Goal: Contribute content: Contribute content

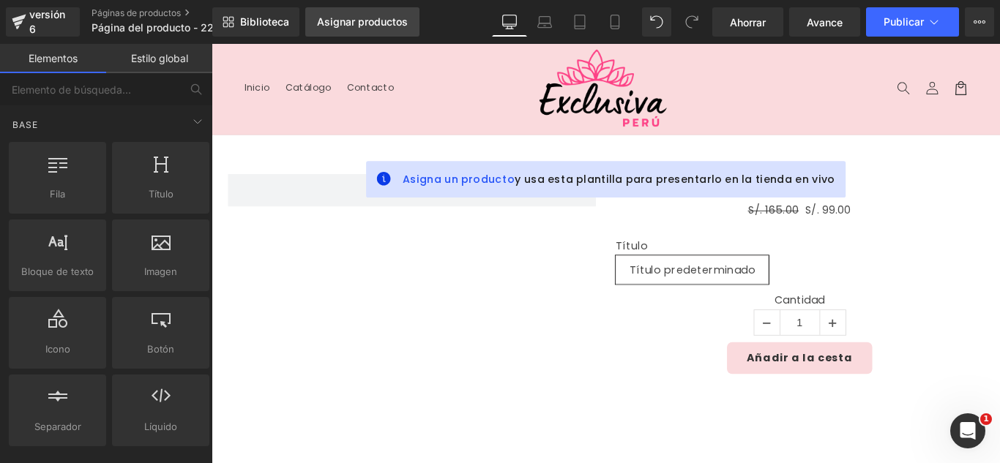
click at [373, 22] on font "Asignar productos" at bounding box center [362, 21] width 91 height 12
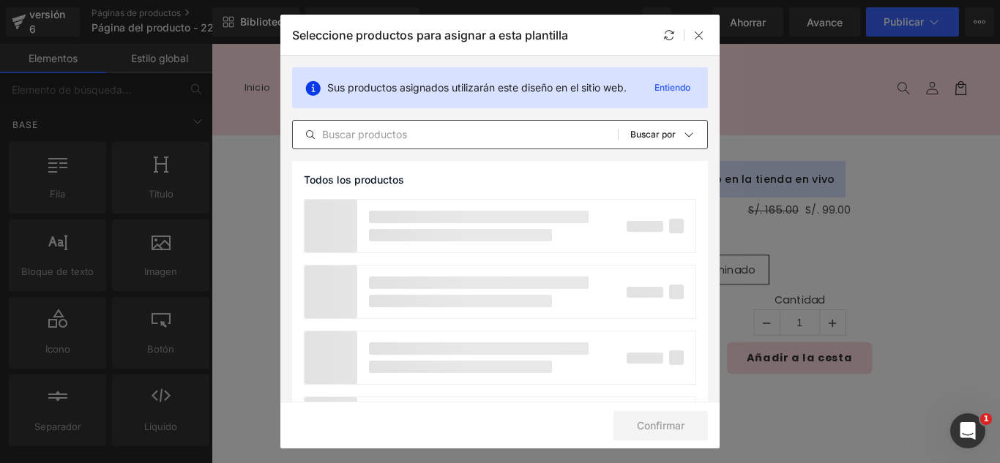
click at [412, 141] on input "text" at bounding box center [455, 135] width 325 height 18
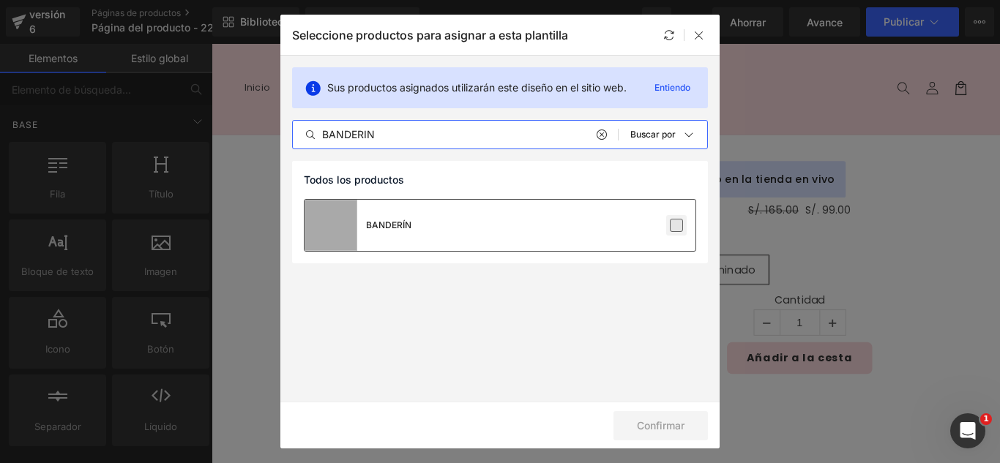
type input "BANDERIN"
click at [678, 226] on label at bounding box center [676, 225] width 13 height 13
click at [676, 225] on input "checkbox" at bounding box center [676, 225] width 0 height 0
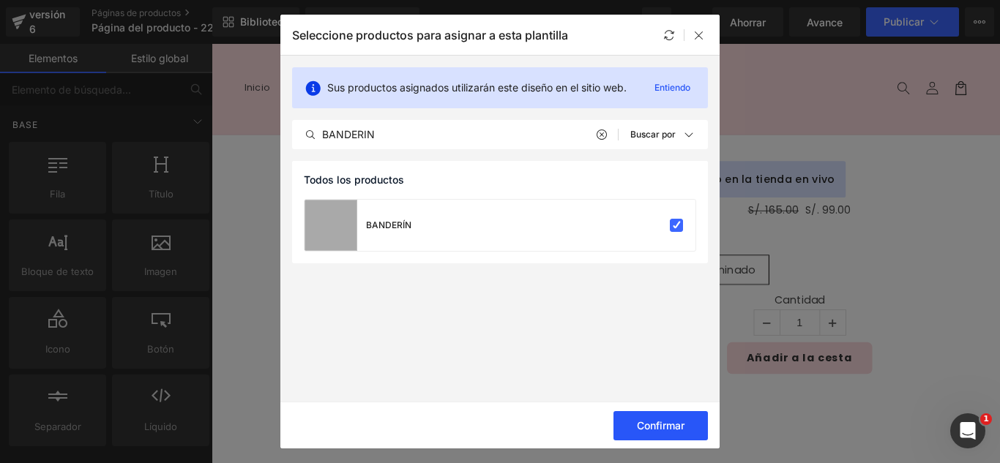
click at [678, 428] on font "Confirmar" at bounding box center [661, 425] width 48 height 12
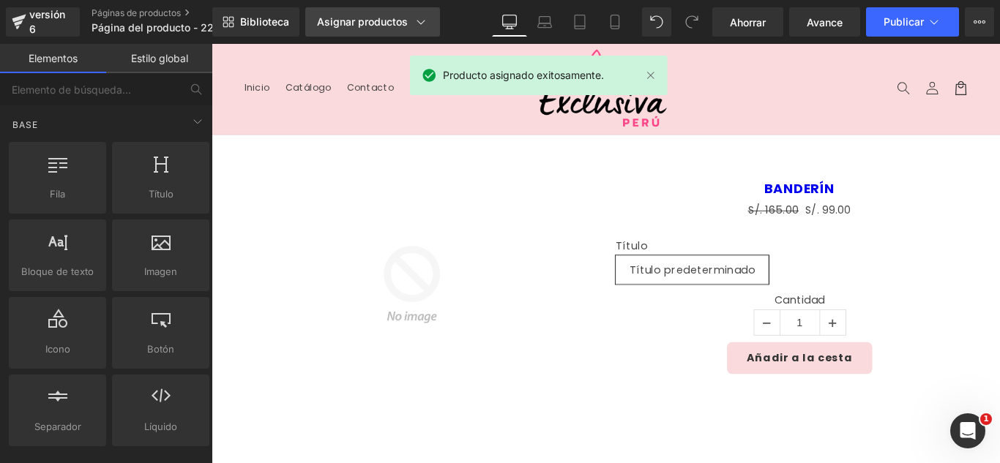
click at [384, 28] on div "Asignar productos" at bounding box center [372, 22] width 111 height 15
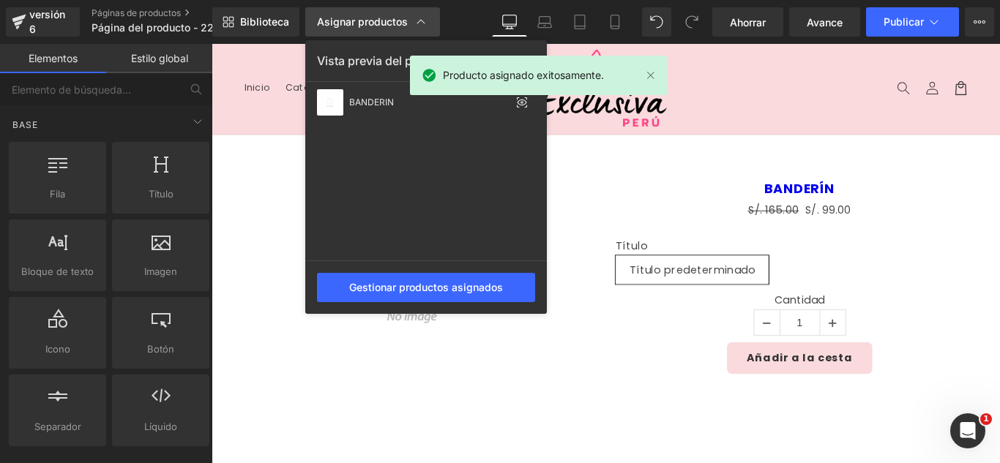
click at [384, 28] on div "Asignar productos" at bounding box center [372, 22] width 111 height 15
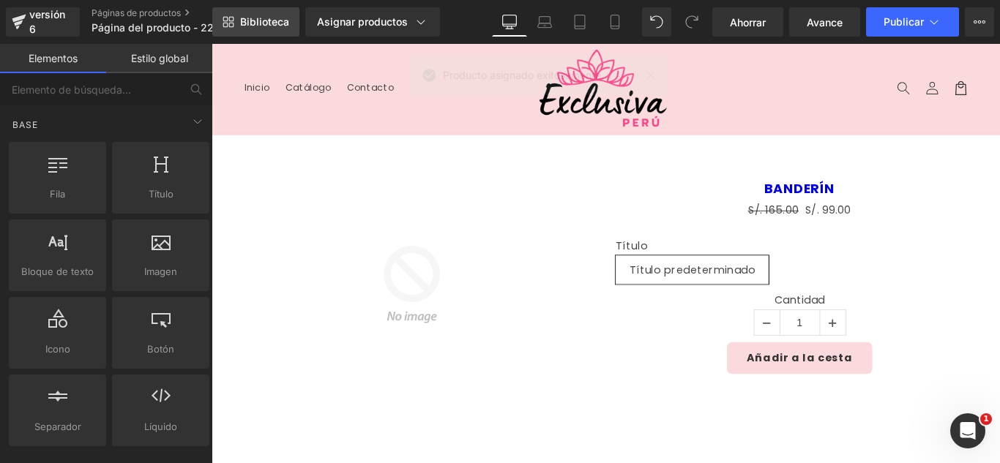
click at [267, 28] on link "Biblioteca" at bounding box center [255, 21] width 87 height 29
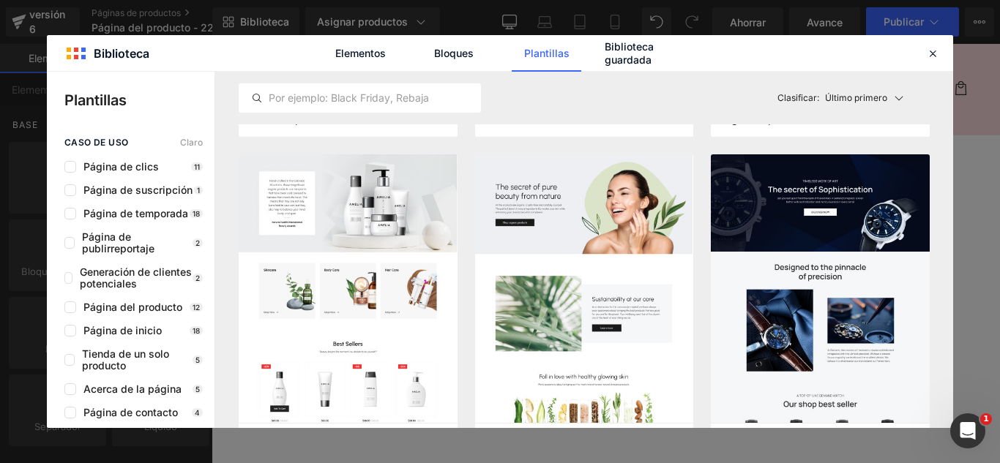
scroll to position [4245, 0]
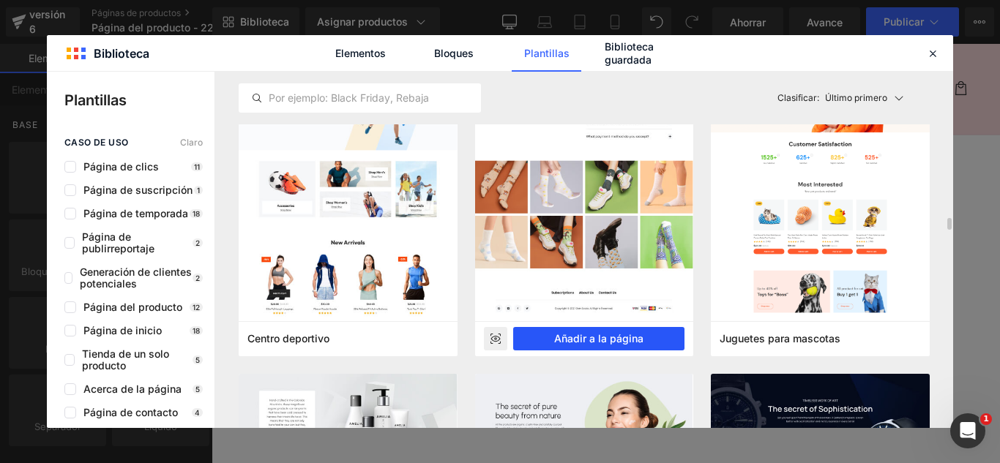
click at [626, 341] on font "Añadir a la página" at bounding box center [598, 338] width 89 height 12
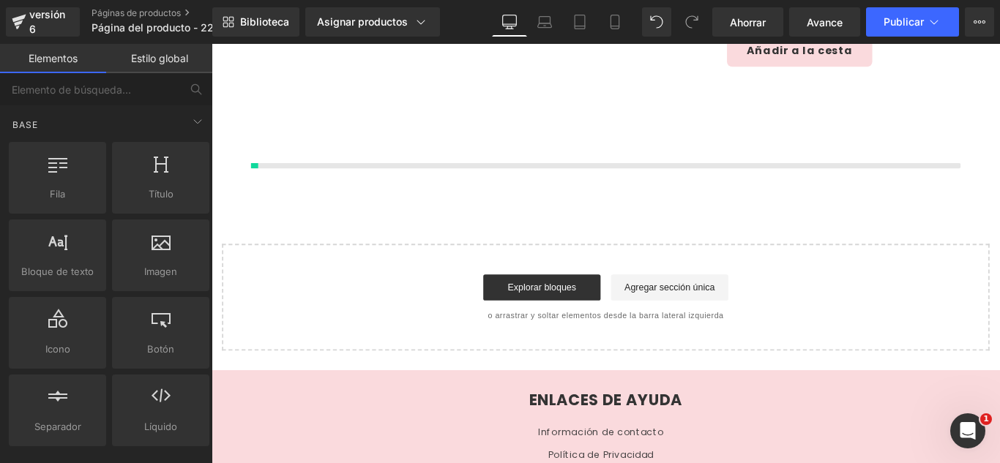
scroll to position [348, 0]
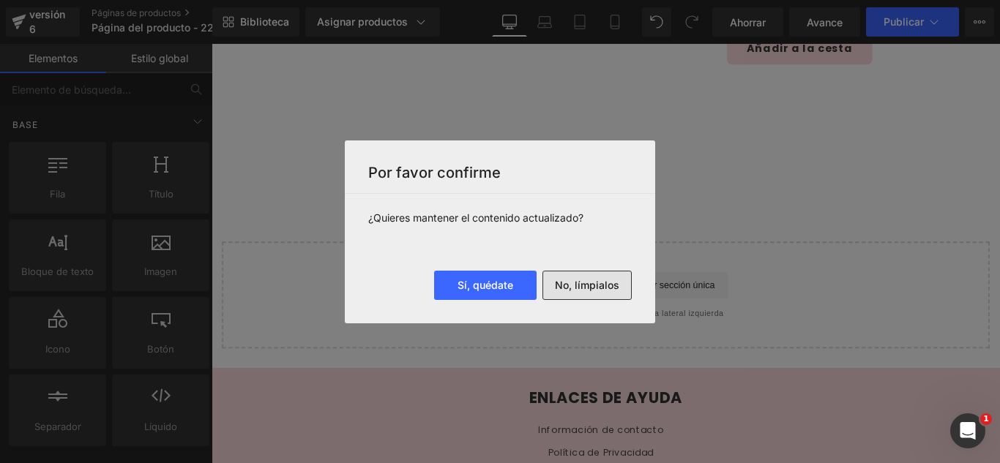
click at [598, 285] on font "No, límpialos" at bounding box center [587, 285] width 64 height 12
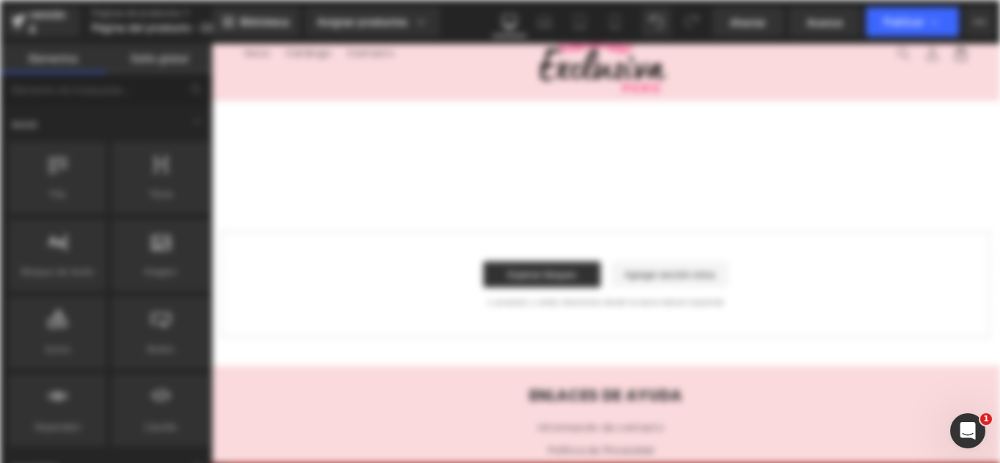
scroll to position [0, 0]
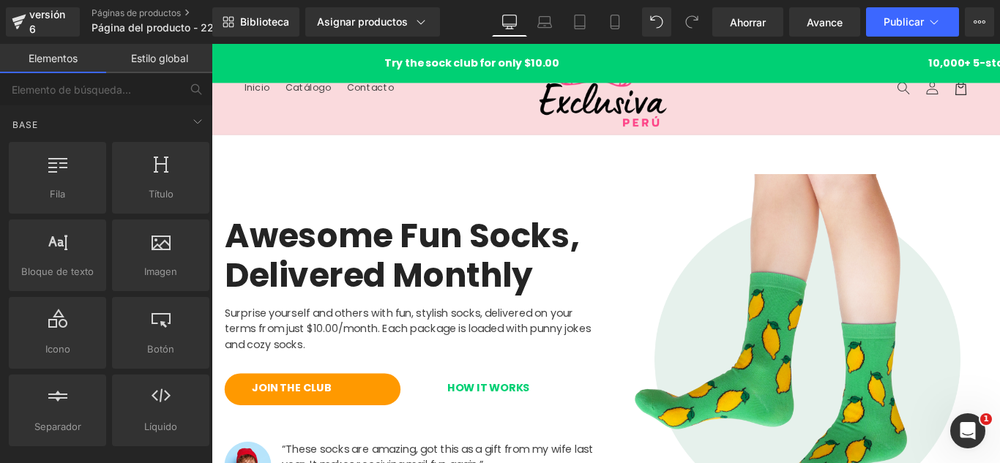
click at [300, 121] on header "Menú Inicio Catálogo Contacto Iniciar sesión Inicio Catálogo Contacto [GEOGRAPH…" at bounding box center [655, 95] width 886 height 102
click at [402, 57] on div "Try the sock club for only $10.00 10,000+ 5-star Reviews Free shipping on order…" at bounding box center [655, 66] width 886 height 18
click at [379, 113] on header "Menú Inicio Catálogo Contacto Iniciar sesión Inicio Catálogo Contacto [GEOGRAPH…" at bounding box center [655, 95] width 886 height 102
click at [425, 200] on div "Awesome Fun Socks, Delivered Monthly Heading Surprise yourself and others with …" at bounding box center [434, 398] width 439 height 417
click at [413, 115] on header "Menú Inicio Catálogo Contacto Iniciar sesión Inicio Catálogo Contacto [GEOGRAPH…" at bounding box center [655, 95] width 886 height 102
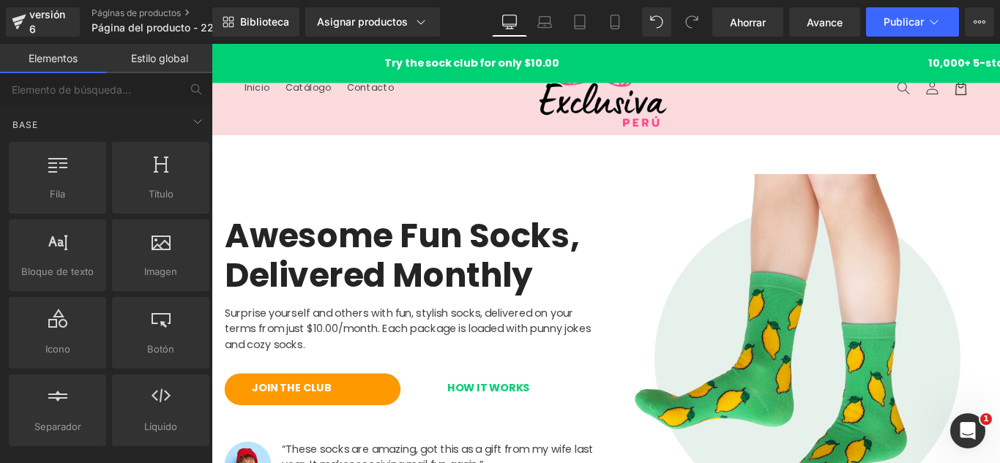
click at [307, 72] on div "Try the sock club for only $10.00 10,000+ 5-star Reviews Free shipping on order…" at bounding box center [655, 66] width 886 height 18
click at [267, 54] on icon at bounding box center [268, 55] width 3 height 7
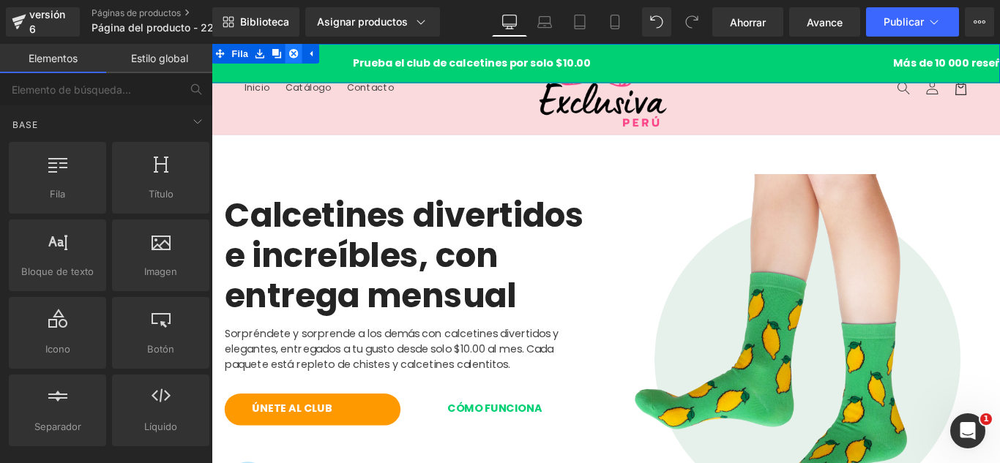
click at [300, 56] on icon at bounding box center [304, 55] width 10 height 10
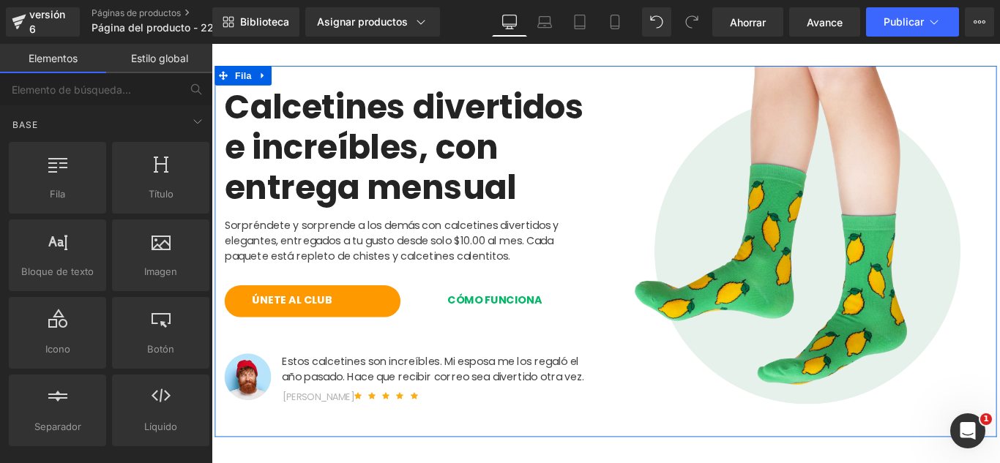
scroll to position [146, 0]
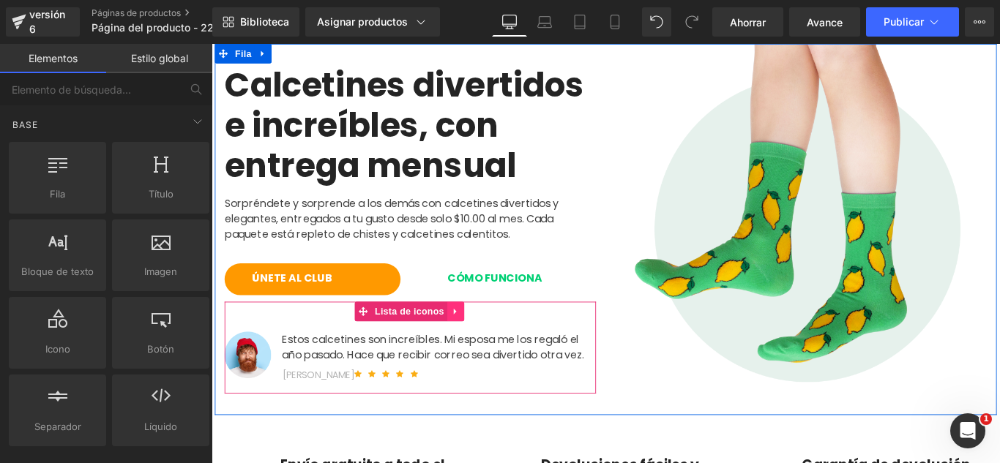
click at [484, 347] on icon at bounding box center [485, 345] width 3 height 7
click at [494, 345] on icon at bounding box center [495, 345] width 10 height 10
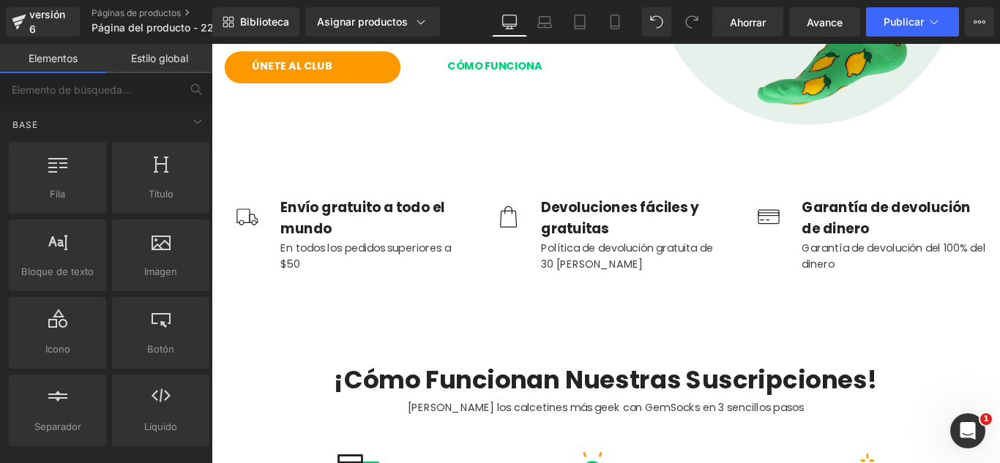
scroll to position [439, 0]
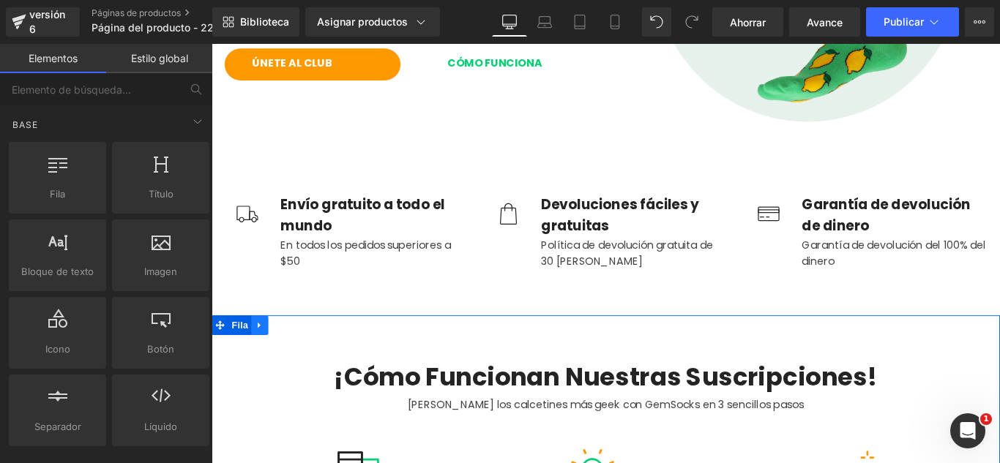
click at [262, 355] on icon at bounding box center [266, 359] width 10 height 11
click at [299, 356] on icon at bounding box center [304, 360] width 10 height 10
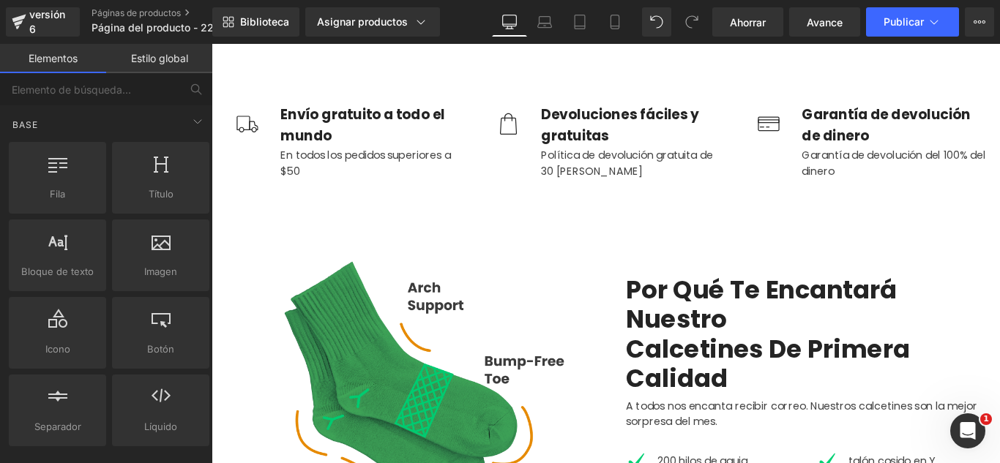
scroll to position [585, 0]
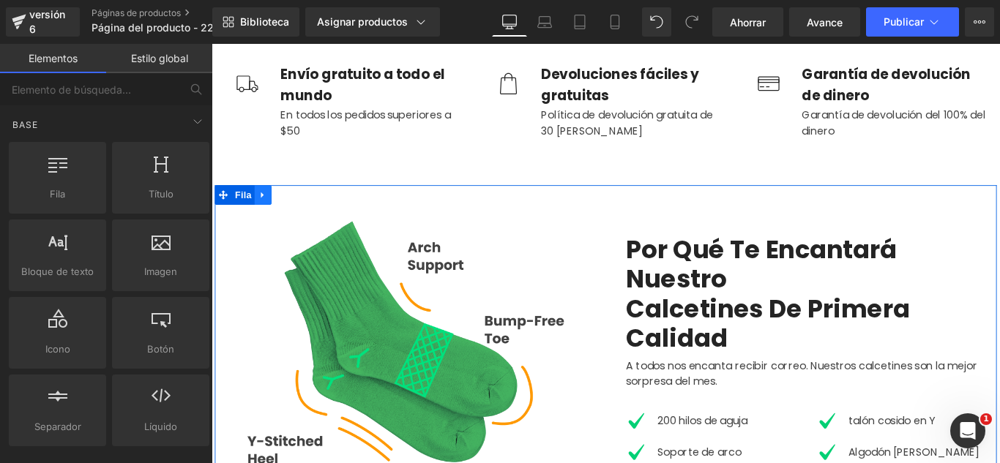
click at [267, 214] on icon at bounding box center [268, 214] width 3 height 7
click at [303, 211] on icon at bounding box center [307, 214] width 10 height 10
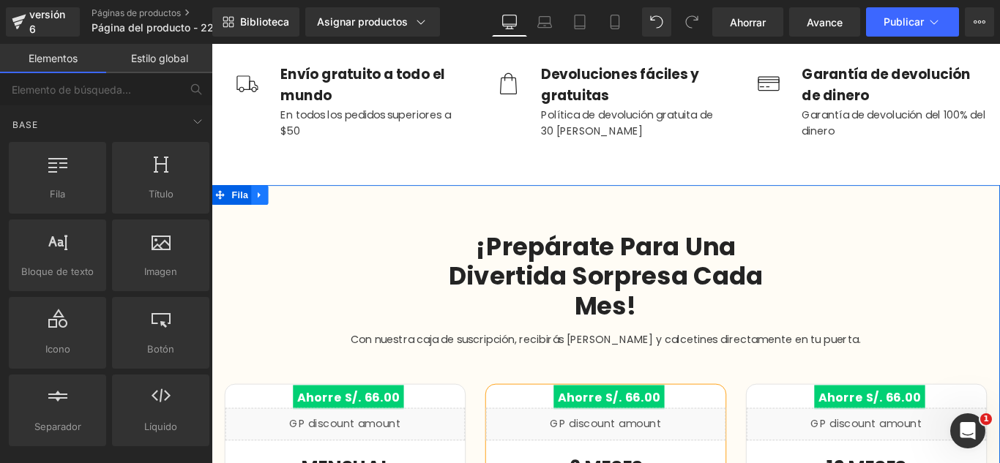
click at [266, 220] on link at bounding box center [265, 214] width 19 height 22
click at [301, 218] on link at bounding box center [303, 214] width 19 height 22
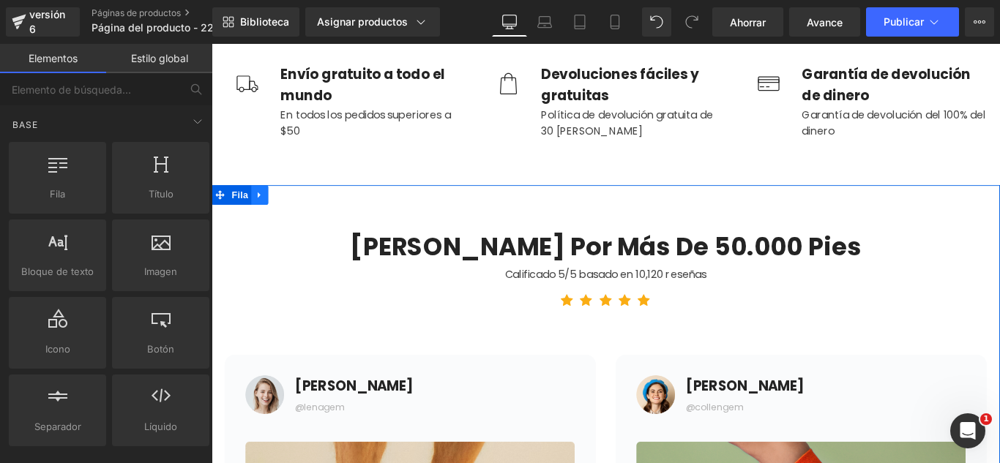
click at [261, 216] on icon at bounding box center [266, 213] width 10 height 11
click at [299, 214] on icon at bounding box center [304, 214] width 10 height 10
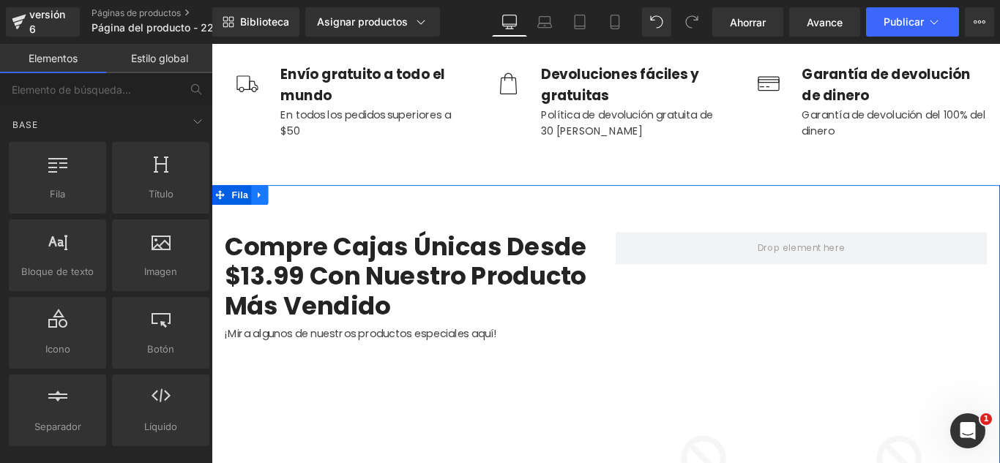
click at [263, 212] on icon at bounding box center [264, 214] width 3 height 7
click at [212, 44] on icon at bounding box center [212, 44] width 0 height 0
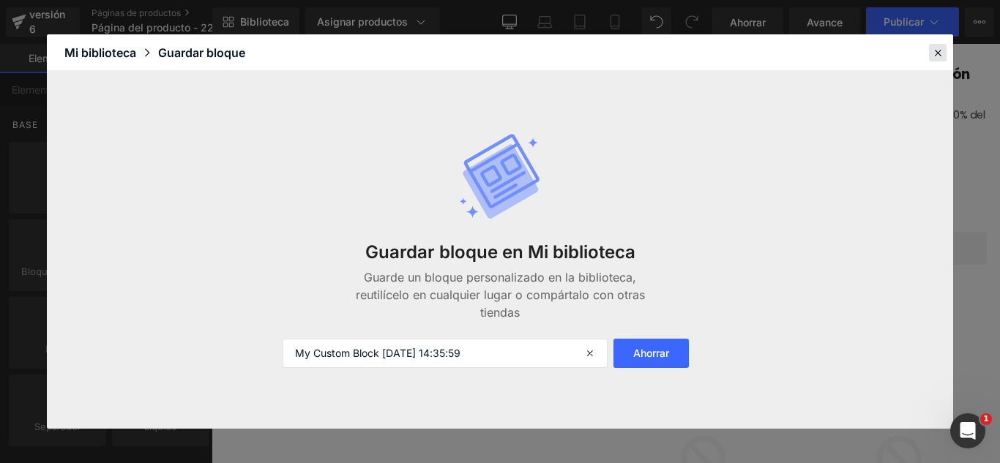
click at [940, 53] on icon at bounding box center [937, 52] width 13 height 13
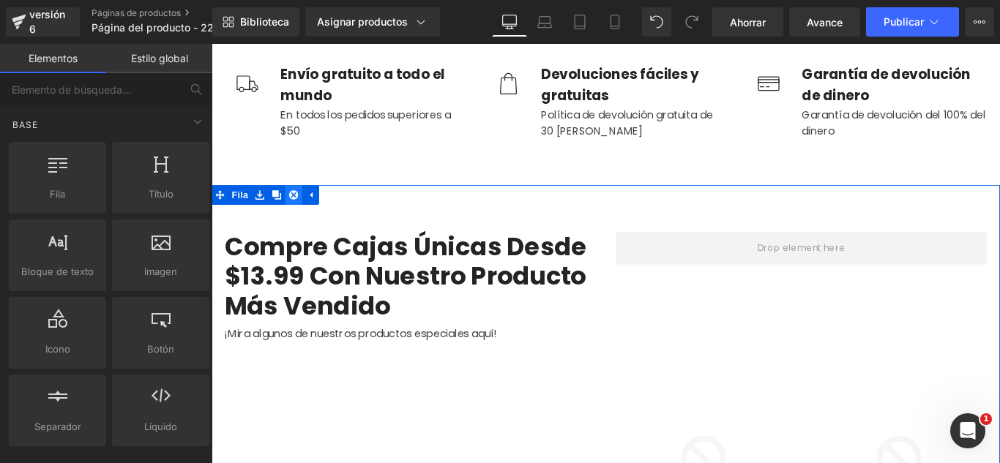
click at [299, 212] on icon at bounding box center [304, 214] width 10 height 10
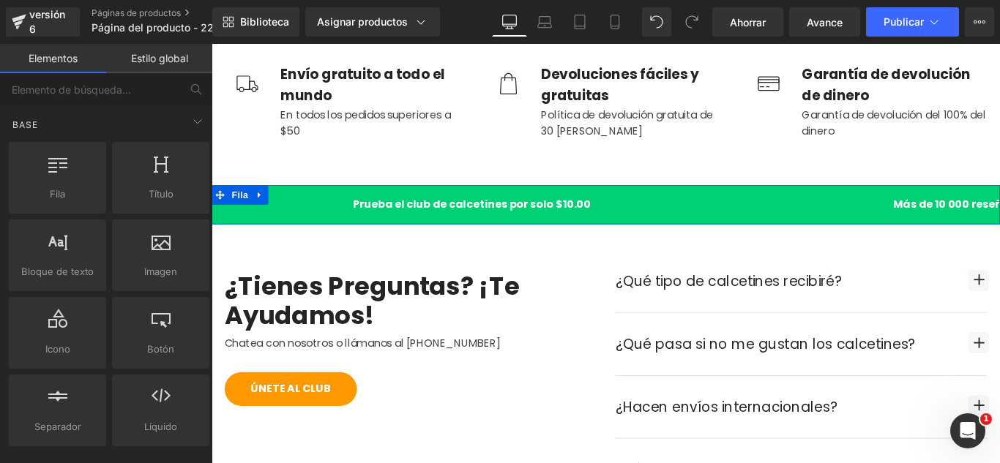
drag, startPoint x: 260, startPoint y: 208, endPoint x: 266, endPoint y: 214, distance: 8.3
click at [261, 209] on icon at bounding box center [266, 213] width 10 height 11
click at [299, 209] on icon at bounding box center [304, 214] width 10 height 10
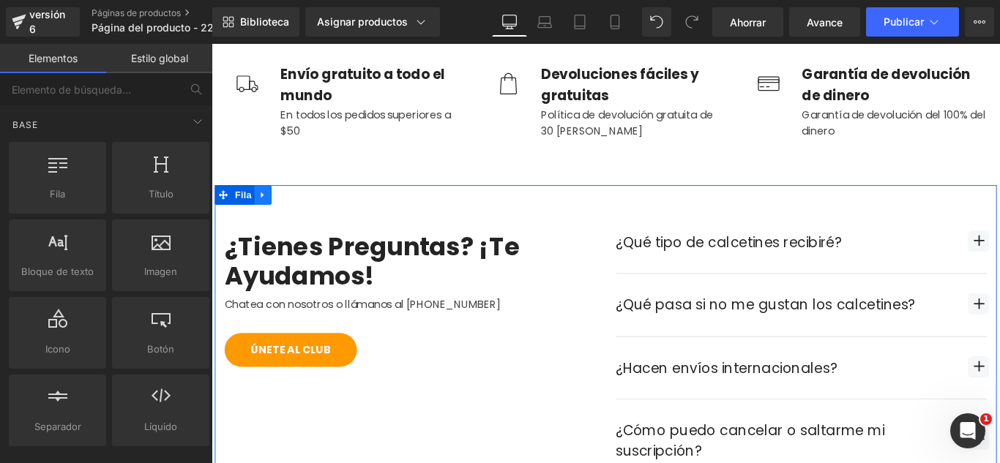
click at [268, 214] on icon at bounding box center [269, 213] width 10 height 11
click at [302, 213] on icon at bounding box center [307, 213] width 10 height 11
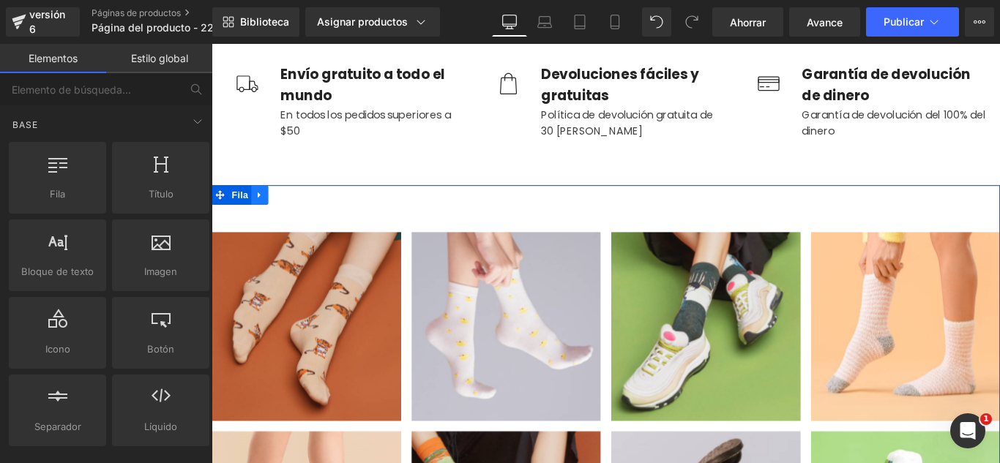
click at [263, 212] on icon at bounding box center [266, 213] width 10 height 11
click at [299, 214] on icon at bounding box center [304, 213] width 10 height 11
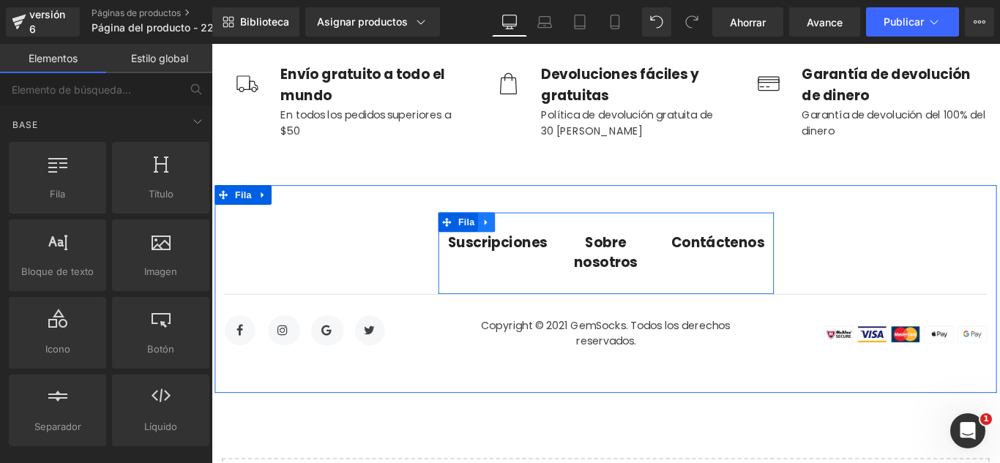
click at [515, 249] on link at bounding box center [520, 244] width 19 height 22
click at [553, 242] on icon at bounding box center [558, 244] width 10 height 10
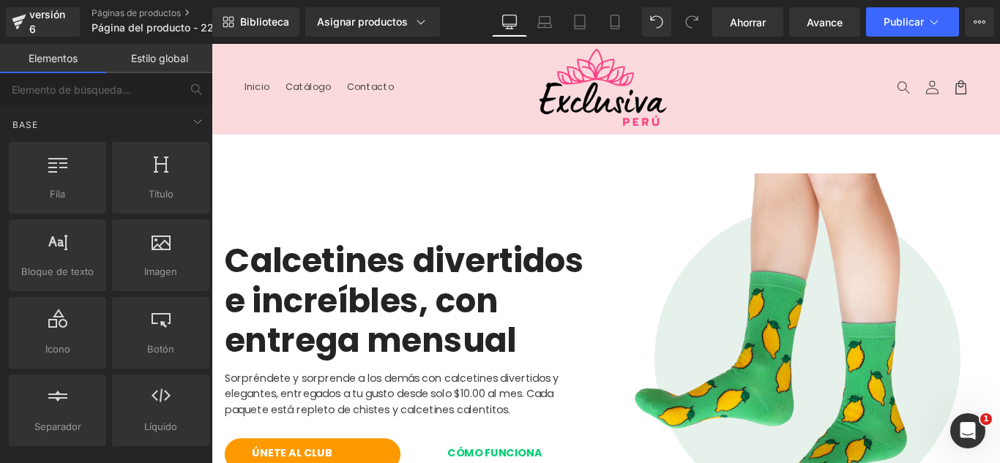
scroll to position [0, 0]
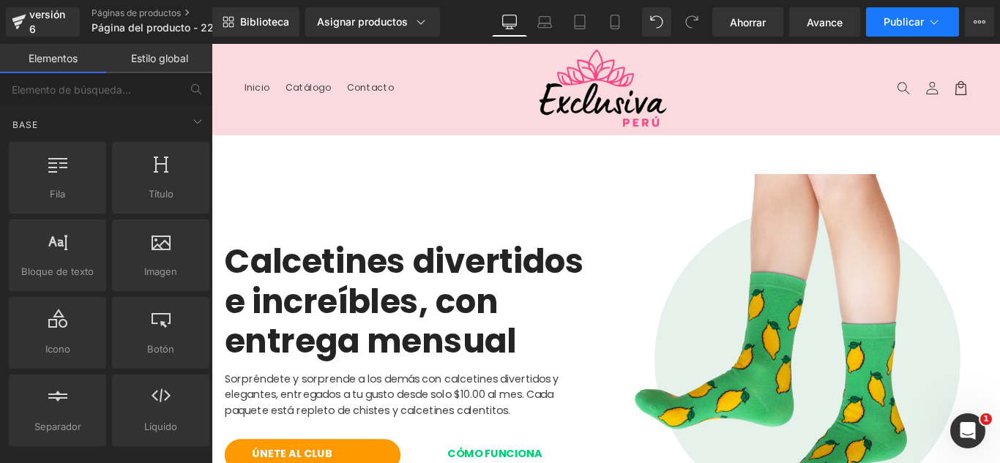
click at [935, 23] on icon at bounding box center [934, 22] width 15 height 15
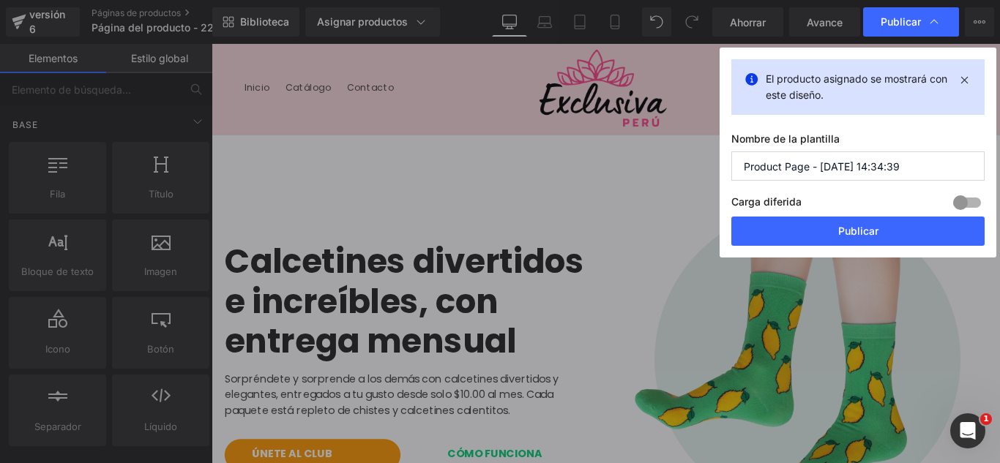
click at [920, 176] on input "Product Page - [DATE] 14:34:39" at bounding box center [857, 165] width 253 height 29
click at [920, 175] on input "Product Page - [DATE] 14:34:39" at bounding box center [857, 165] width 253 height 29
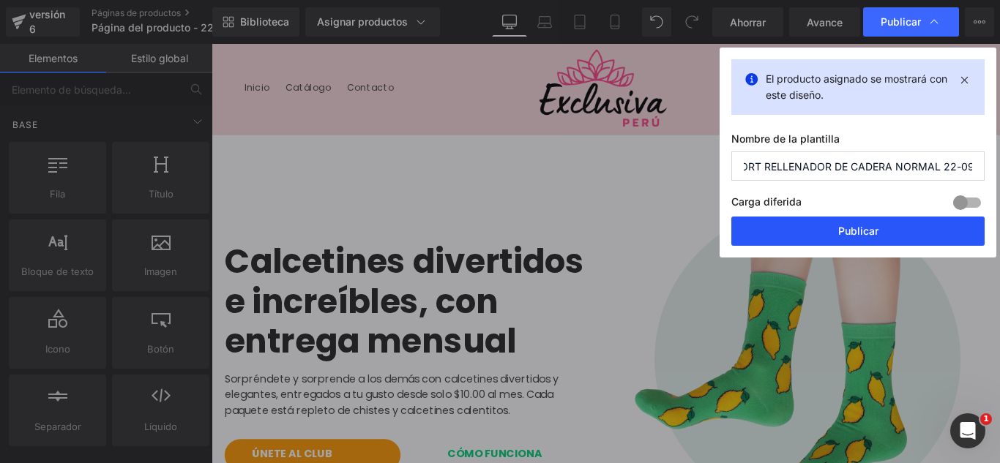
type input "SHORT RELLENADOR DE CADERA NORMAL 22-09"
click at [903, 233] on button "Publicar" at bounding box center [857, 231] width 253 height 29
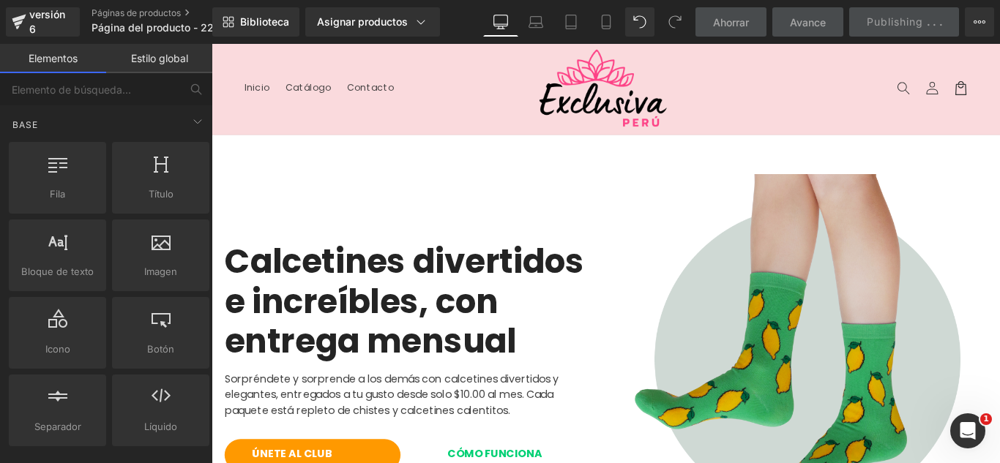
scroll to position [0, 0]
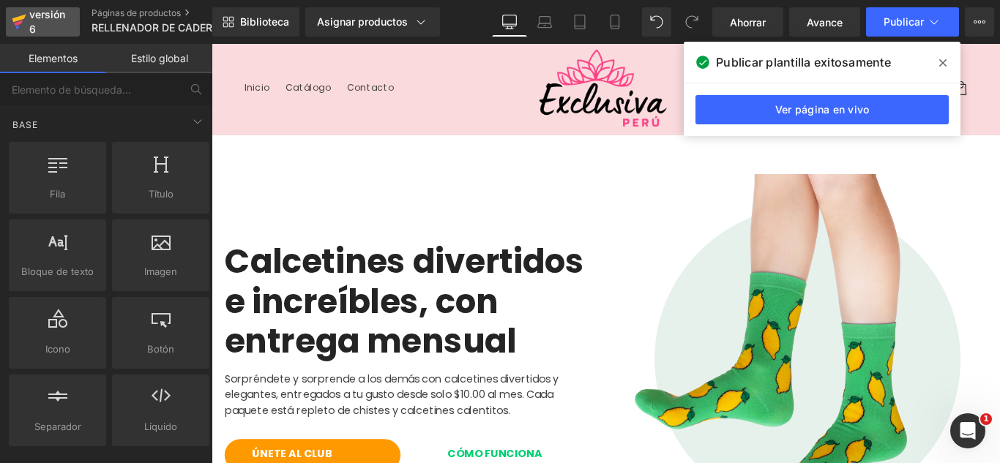
click at [34, 20] on div "versión 6" at bounding box center [48, 22] width 45 height 34
